Goal: Find specific page/section: Find specific page/section

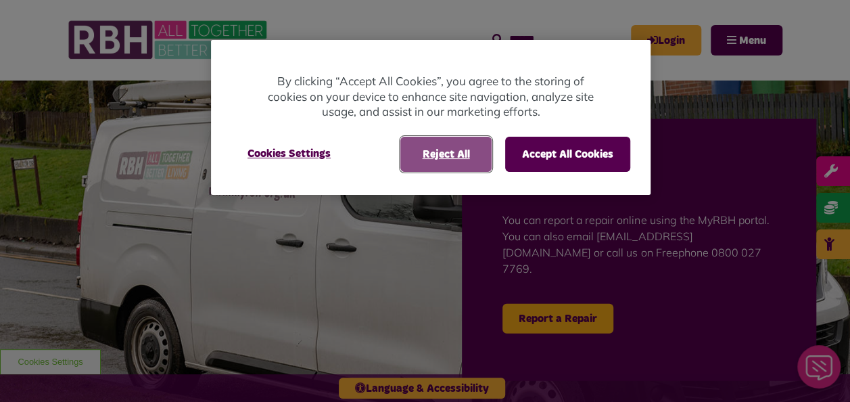
click at [472, 155] on button "Reject All" at bounding box center [445, 154] width 91 height 35
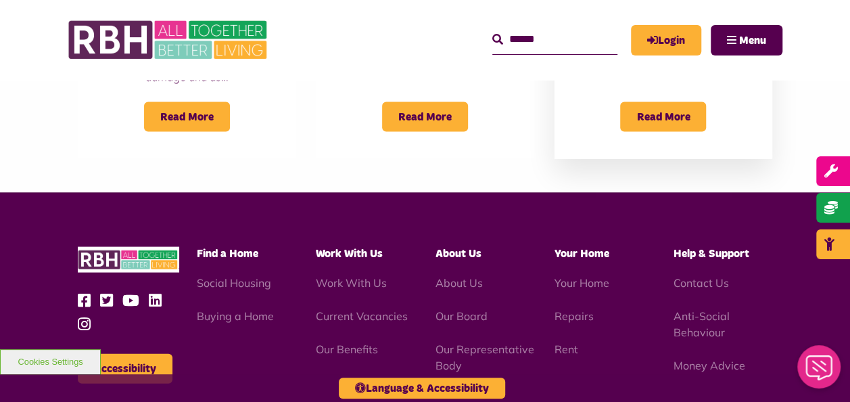
scroll to position [1285, 0]
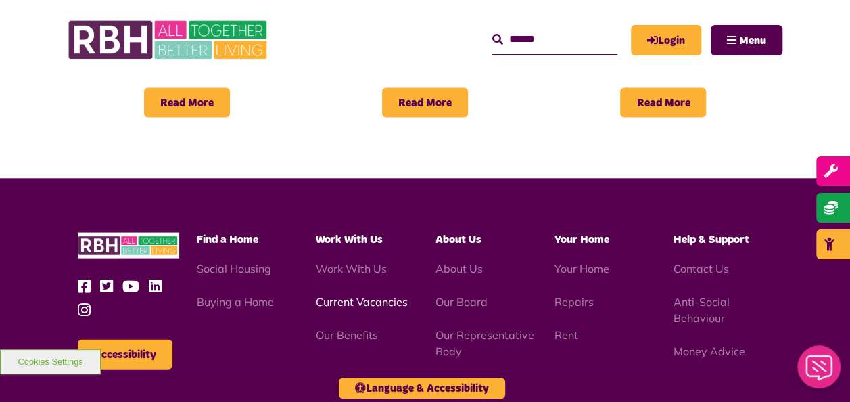
click at [344, 295] on link "Current Vacancies" at bounding box center [362, 302] width 92 height 14
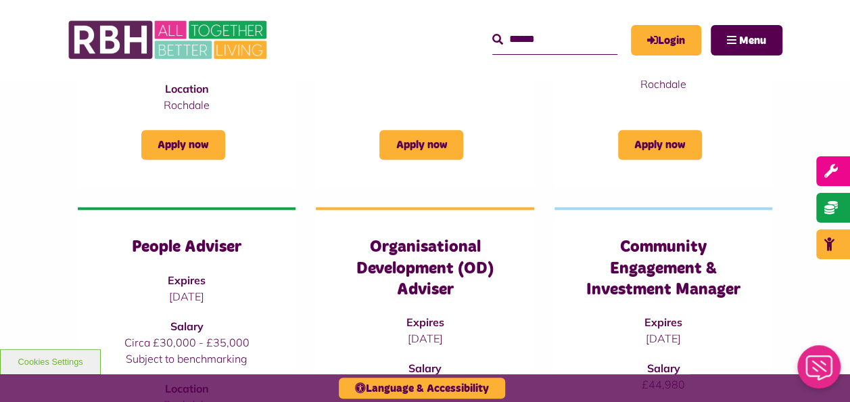
scroll to position [879, 0]
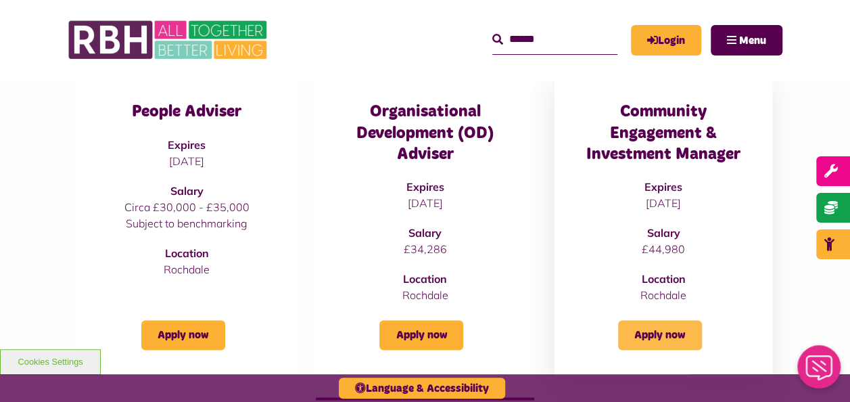
click at [673, 335] on link "Apply now" at bounding box center [660, 335] width 84 height 30
